Goal: Find contact information: Find contact information

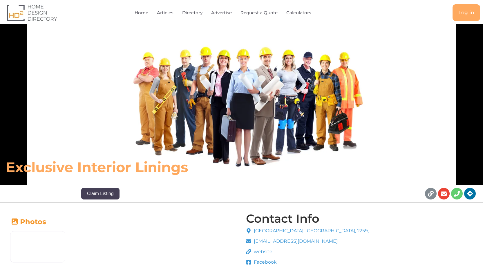
click at [262, 259] on span "Facebook" at bounding box center [265, 262] width 24 height 7
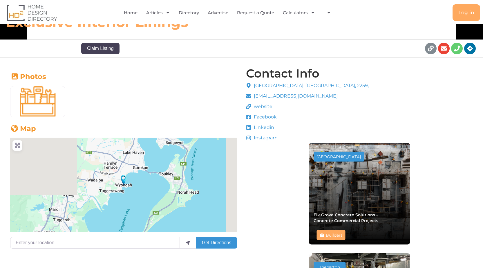
click at [250, 118] on icon at bounding box center [249, 117] width 5 height 5
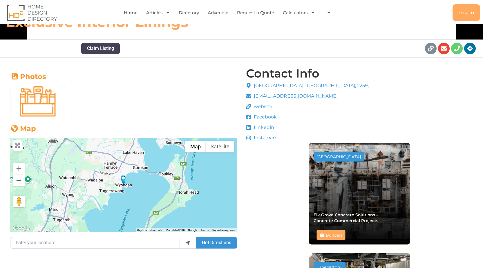
click at [277, 118] on li "Facebook" at bounding box center [307, 118] width 123 height 9
click at [245, 118] on div "[GEOGRAPHIC_DATA], [GEOGRAPHIC_DATA], 2259, [EMAIL_ADDRESS][DOMAIN_NAME] websit…" at bounding box center [308, 112] width 126 height 62
click at [248, 117] on icon at bounding box center [249, 117] width 5 height 5
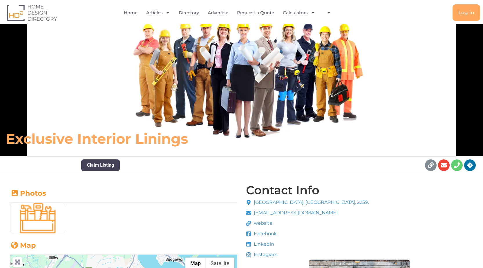
scroll to position [87, 0]
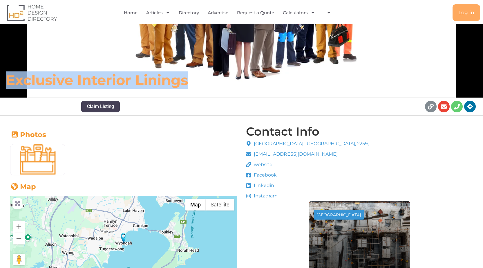
drag, startPoint x: 55, startPoint y: 84, endPoint x: 203, endPoint y: 81, distance: 148.4
click at [203, 81] on h6 "Exclusive Interior Linings" at bounding box center [171, 79] width 330 height 17
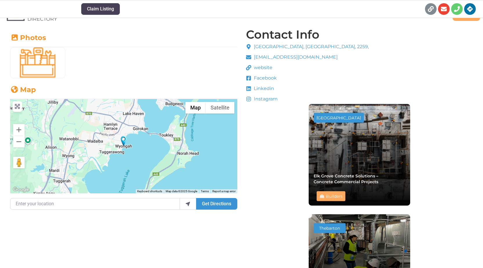
scroll to position [70, 0]
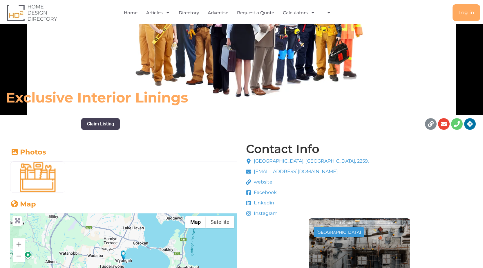
click at [246, 194] on icon at bounding box center [248, 192] width 5 height 5
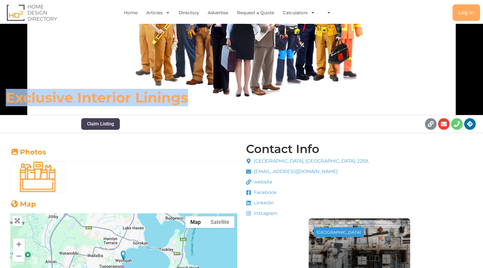
drag, startPoint x: 6, startPoint y: 97, endPoint x: 206, endPoint y: 98, distance: 199.8
click at [206, 98] on div "Exclusive Interior Linings" at bounding box center [169, 97] width 339 height 23
click at [137, 90] on h6 "Exclusive Interior Linings" at bounding box center [171, 97] width 330 height 17
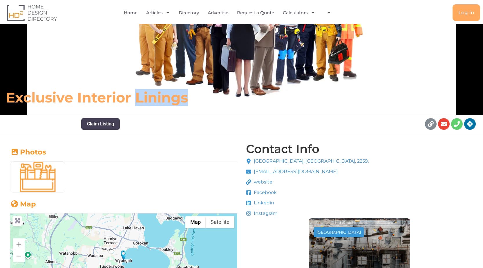
drag, startPoint x: 138, startPoint y: 96, endPoint x: 182, endPoint y: 102, distance: 44.6
click at [191, 99] on h6 "Exclusive Interior Linings" at bounding box center [171, 97] width 330 height 17
click at [84, 97] on h6 "Exclusive Interior Linings" at bounding box center [171, 97] width 330 height 17
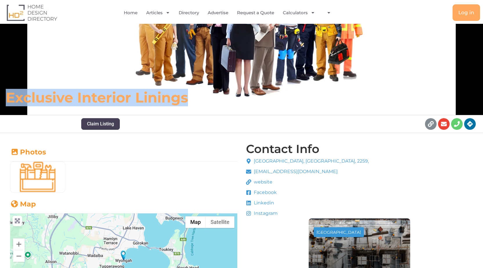
drag, startPoint x: 0, startPoint y: 94, endPoint x: 225, endPoint y: 89, distance: 225.1
click at [224, 89] on div "Exclusive Interior Linings" at bounding box center [169, 97] width 339 height 23
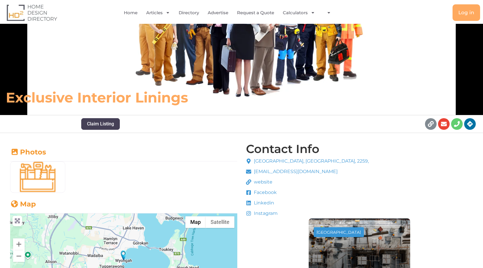
drag, startPoint x: 225, startPoint y: 89, endPoint x: 167, endPoint y: 143, distance: 79.3
click at [167, 143] on div "Photos Builders Map ← Move left → Move right ↑ Move up ↓ Move down + Zoom in - …" at bounding box center [123, 241] width 227 height 197
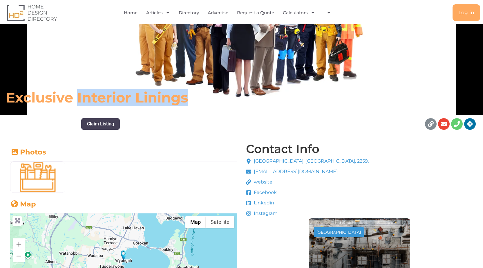
drag, startPoint x: 78, startPoint y: 98, endPoint x: 213, endPoint y: 96, distance: 135.0
click at [213, 96] on h6 "Exclusive Interior Linings" at bounding box center [171, 97] width 330 height 17
